Goal: Task Accomplishment & Management: Manage account settings

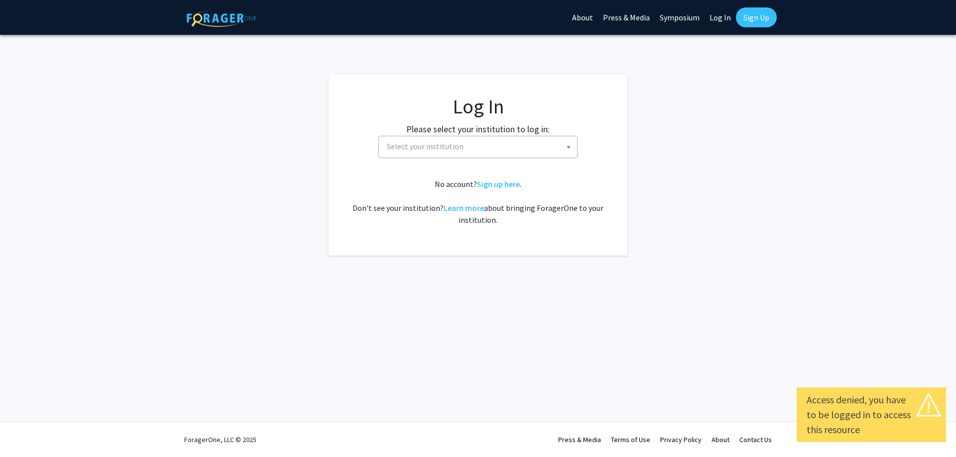
select select
click at [517, 149] on span "Select your institution" at bounding box center [480, 146] width 194 height 20
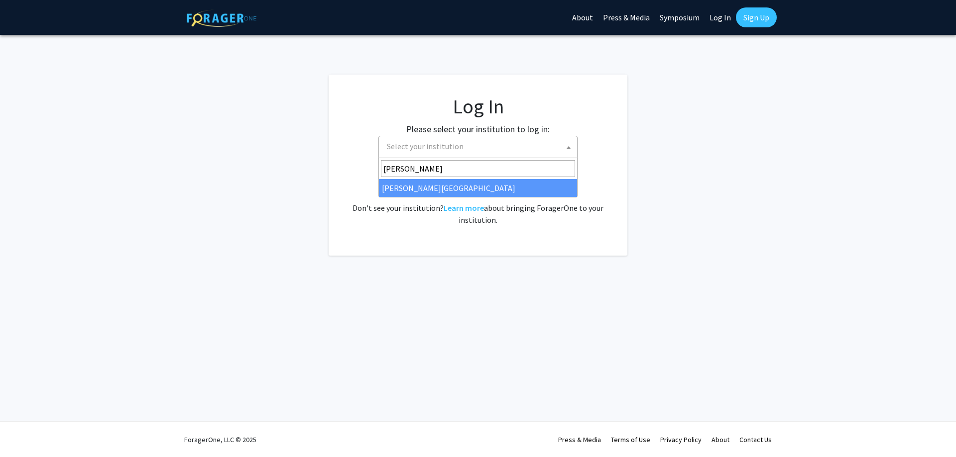
type input "jeff"
select select "24"
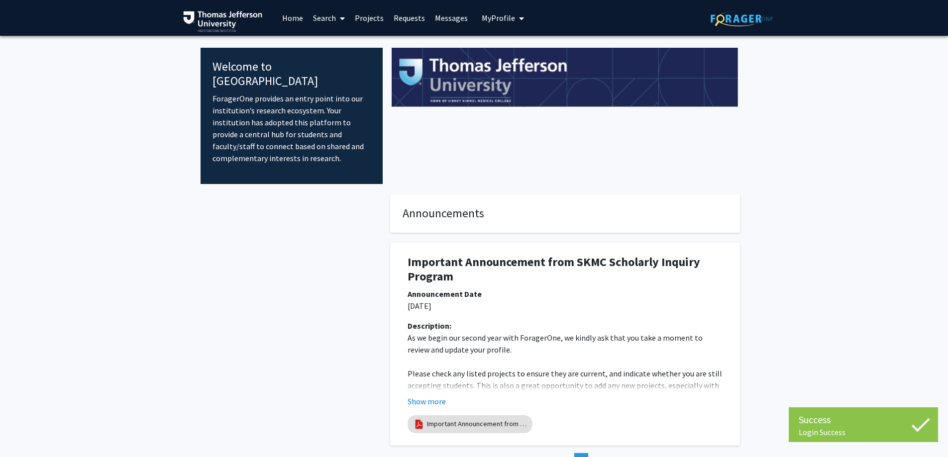
click at [361, 12] on link "Projects" at bounding box center [369, 17] width 39 height 35
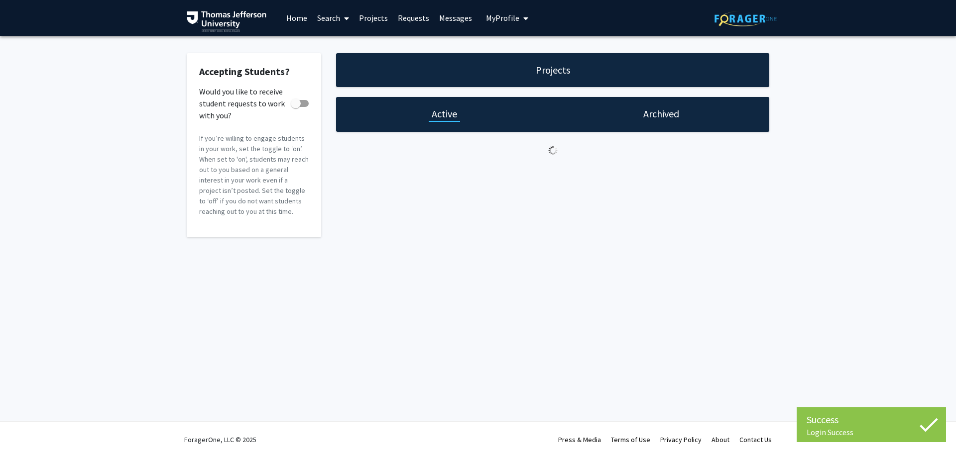
checkbox input "true"
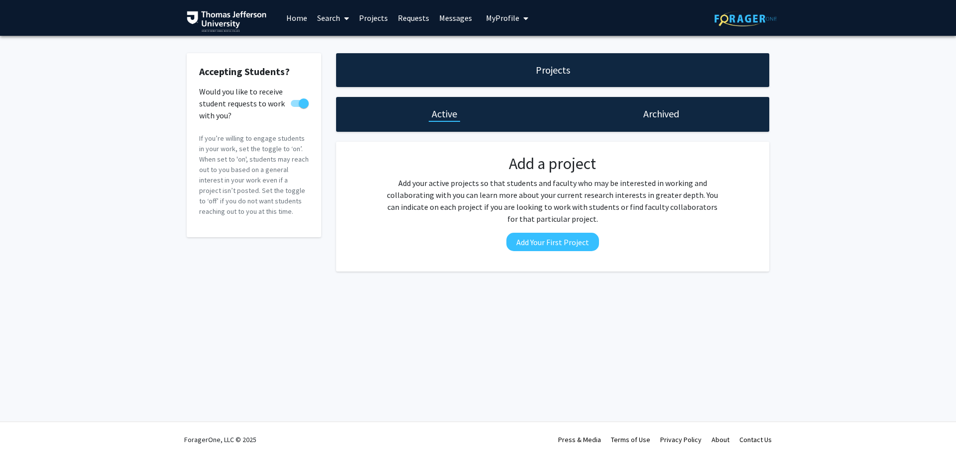
click at [587, 327] on div "Login Success Skip navigation Home Search Projects Requests Messages My Profile…" at bounding box center [478, 228] width 956 height 457
click at [422, 19] on link "Requests" at bounding box center [413, 17] width 41 height 35
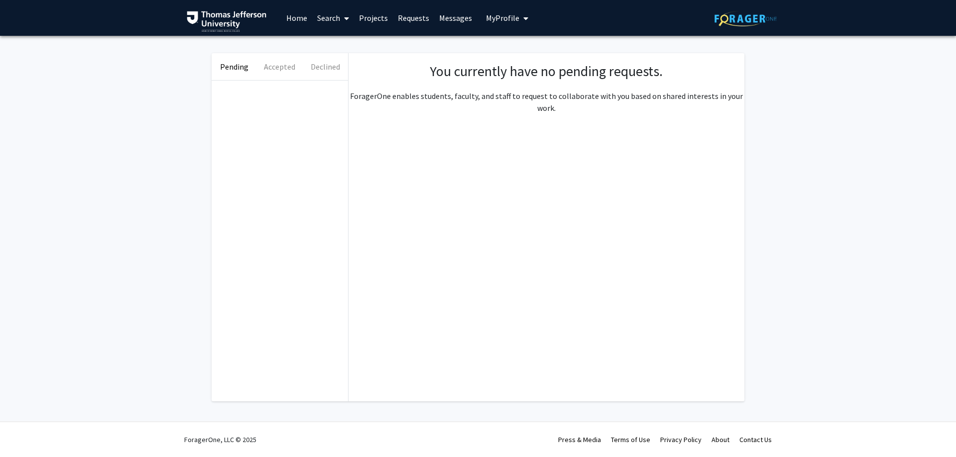
click at [372, 20] on link "Projects" at bounding box center [373, 17] width 39 height 35
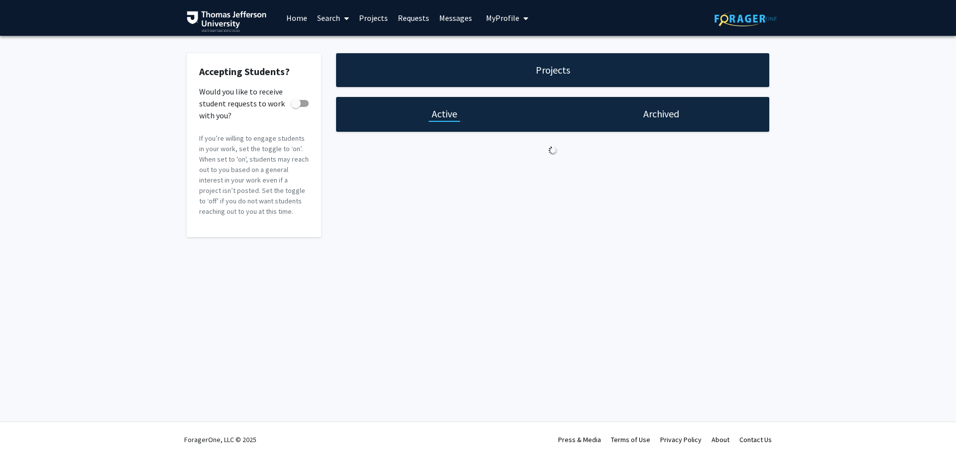
checkbox input "true"
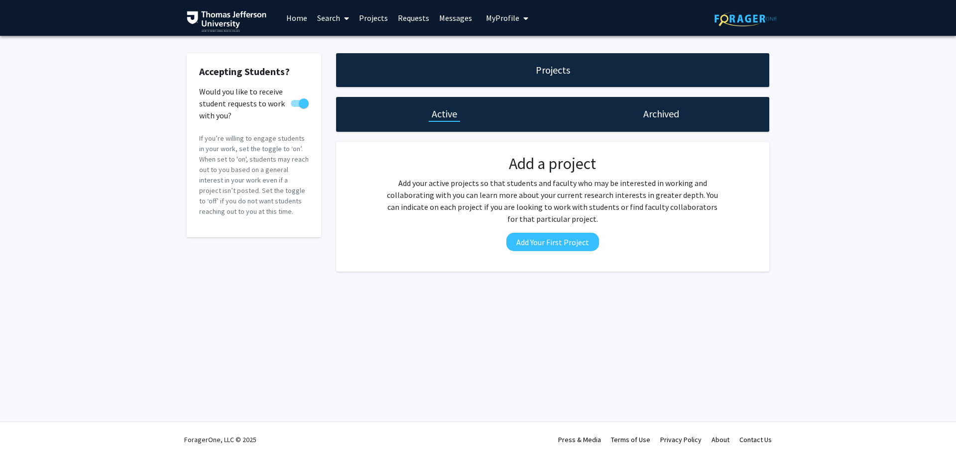
click at [451, 16] on link "Messages" at bounding box center [455, 17] width 43 height 35
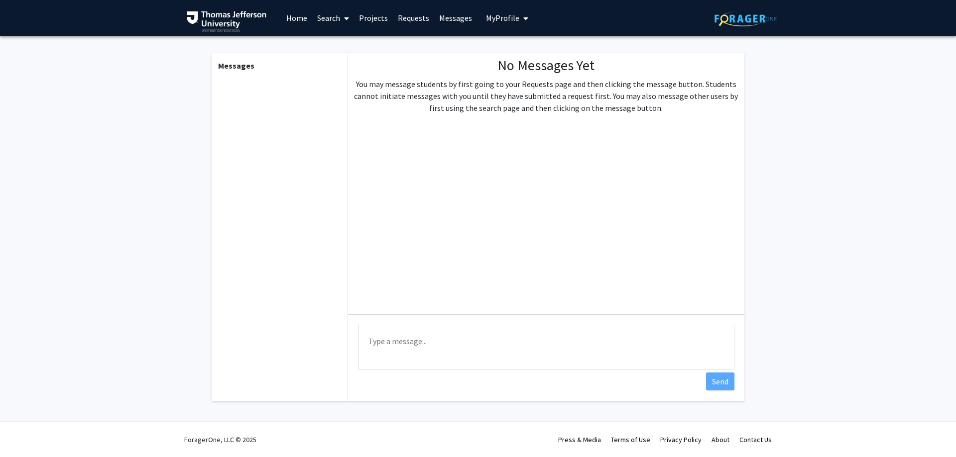
click at [386, 22] on link "Projects" at bounding box center [373, 17] width 39 height 35
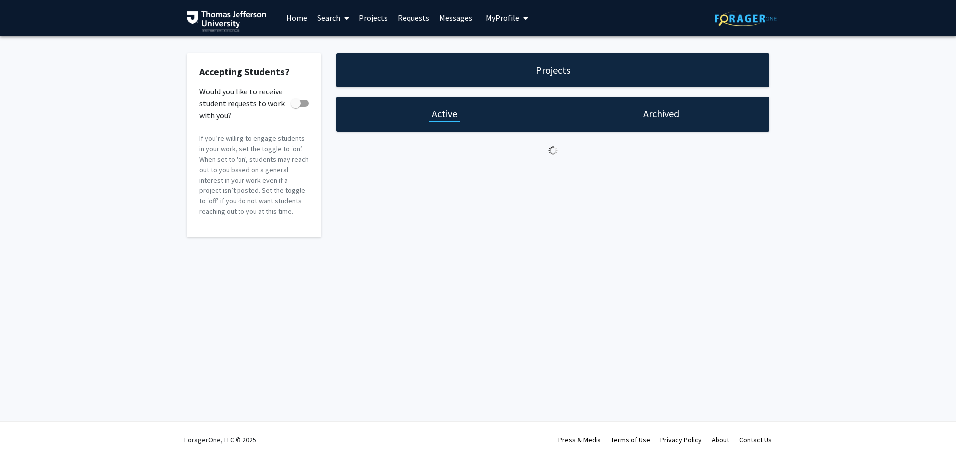
checkbox input "true"
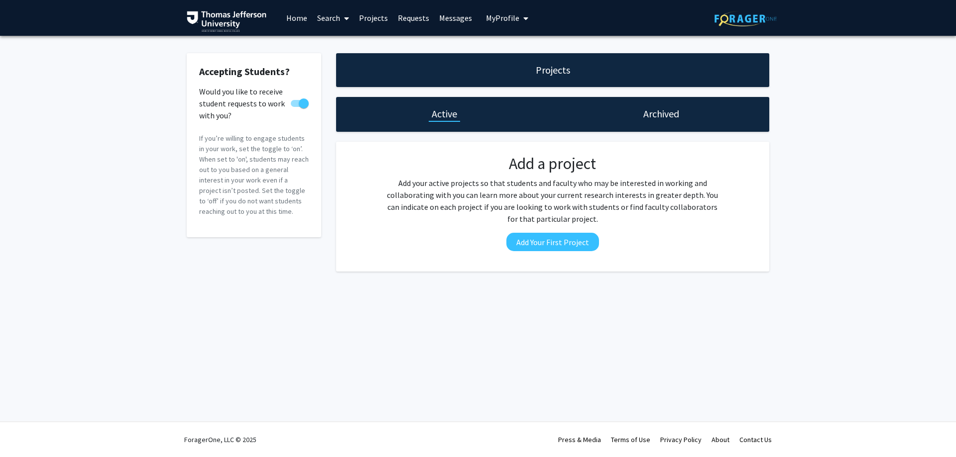
click at [354, 310] on div "Skip navigation Home Search Projects Requests Messages My Profile [PERSON_NAME]…" at bounding box center [478, 228] width 956 height 457
